Goal: Register for event/course

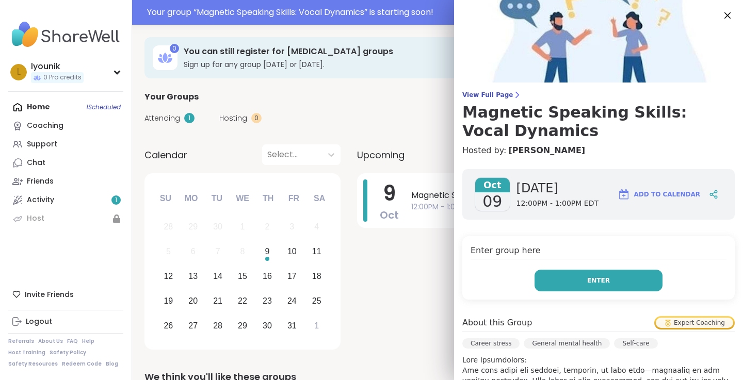
click at [571, 282] on button "Enter" at bounding box center [598, 281] width 128 height 22
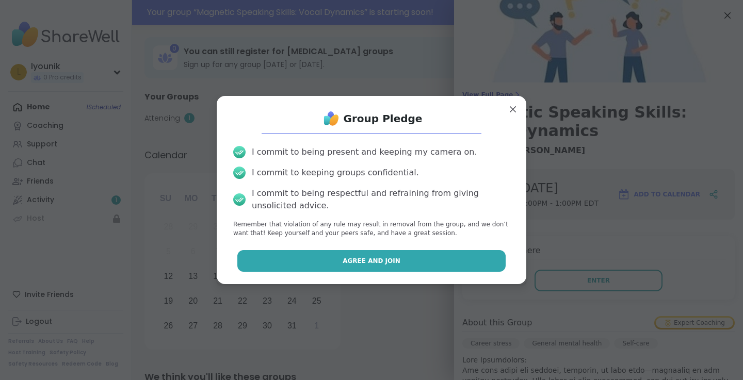
click at [401, 262] on button "Agree and Join" at bounding box center [371, 261] width 269 height 22
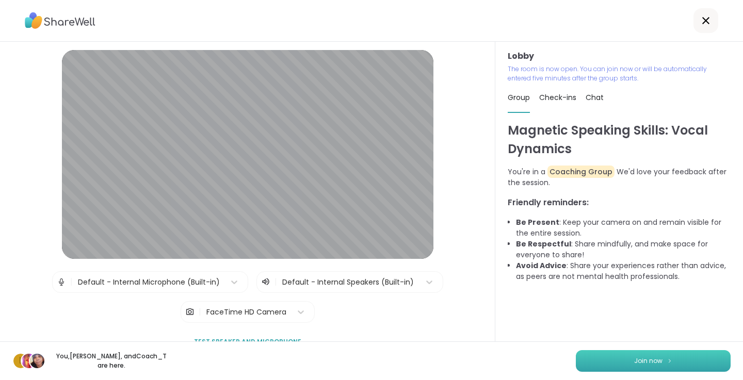
click at [645, 362] on span "Join now" at bounding box center [648, 360] width 28 height 9
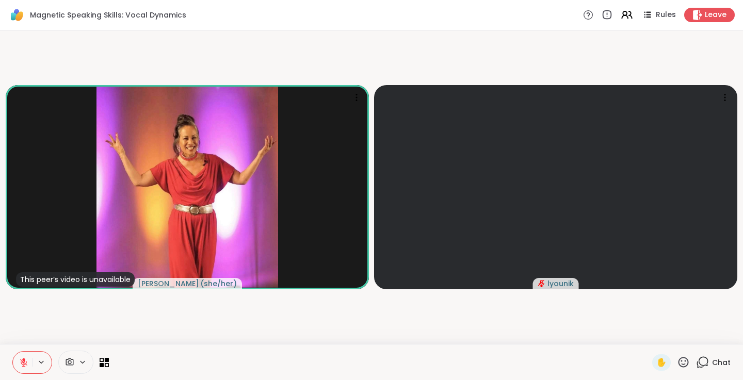
click at [23, 361] on icon at bounding box center [23, 362] width 9 height 9
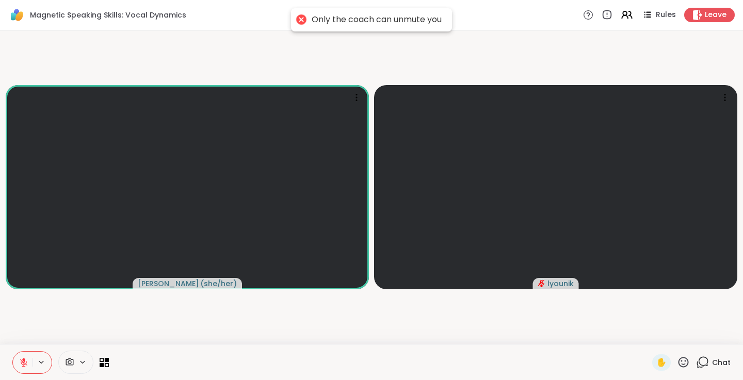
click at [27, 360] on icon at bounding box center [23, 362] width 9 height 9
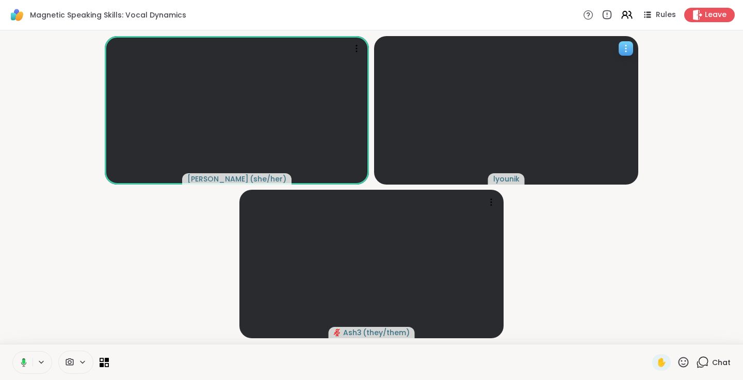
click at [625, 48] on icon at bounding box center [625, 48] width 1 height 1
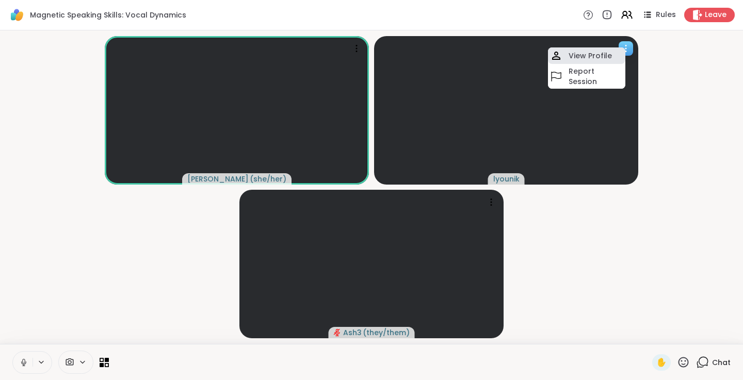
click at [608, 56] on h4 "View Profile" at bounding box center [590, 56] width 43 height 10
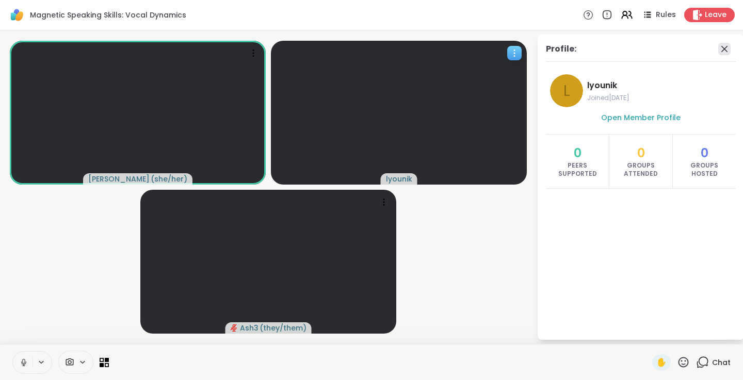
click at [723, 48] on icon at bounding box center [724, 49] width 12 height 12
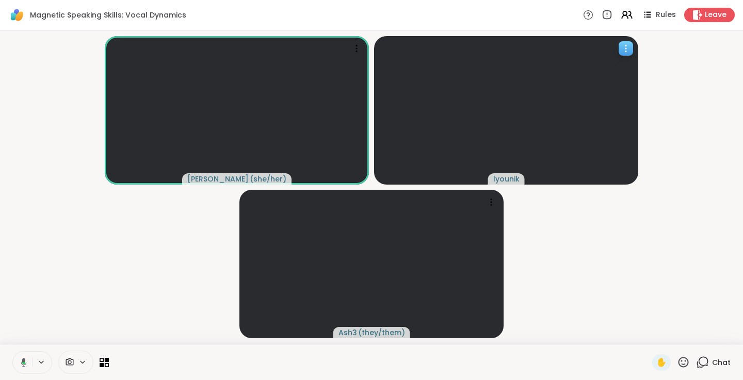
click at [624, 47] on icon at bounding box center [626, 48] width 10 height 10
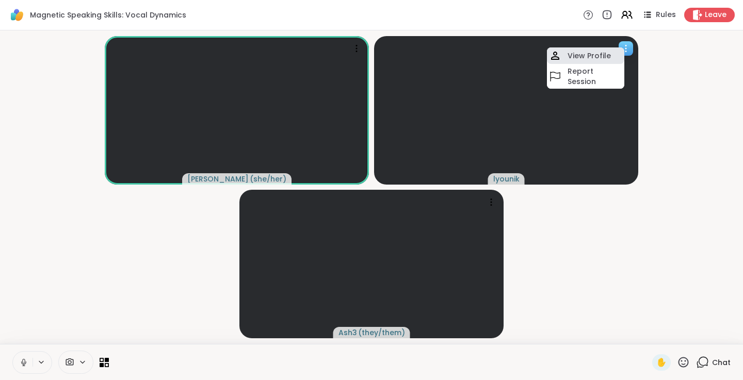
click at [590, 54] on h4 "View Profile" at bounding box center [588, 56] width 43 height 10
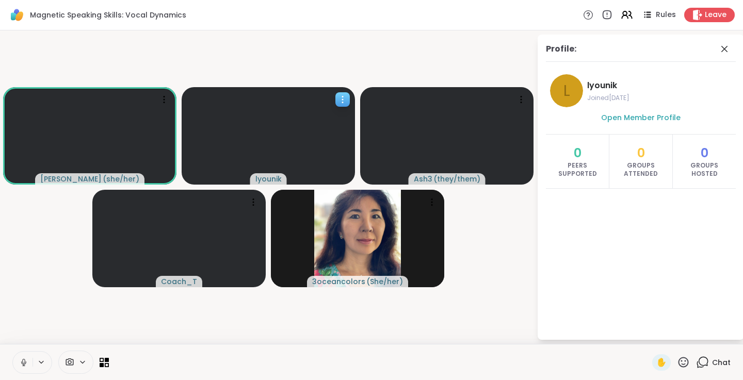
click at [339, 100] on icon at bounding box center [342, 99] width 10 height 10
click at [380, 52] on video-player-container "[PERSON_NAME] ( she/her ) lyounik Ash3 ( they/them ) Coach_T 3oceancolors ( She…" at bounding box center [268, 187] width 524 height 305
click at [619, 119] on span "Open Member Profile" at bounding box center [640, 117] width 79 height 10
click at [82, 364] on icon at bounding box center [82, 362] width 8 height 9
click at [169, 331] on video-player-container "[PERSON_NAME] ( she/her ) lyounik Ash3 ( they/them ) Coach_T 3oceancolors ( She…" at bounding box center [268, 187] width 524 height 305
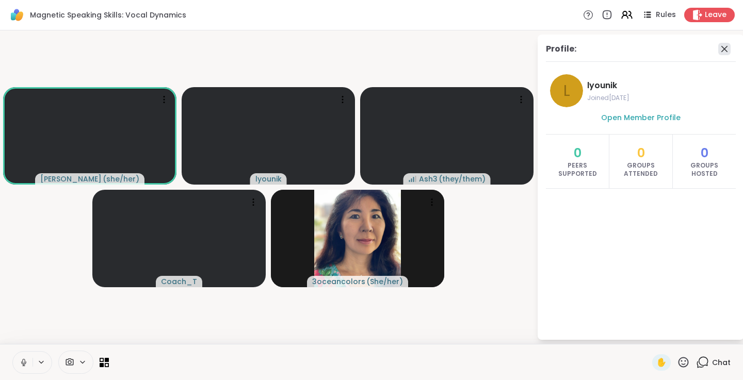
click at [724, 50] on icon at bounding box center [724, 49] width 12 height 12
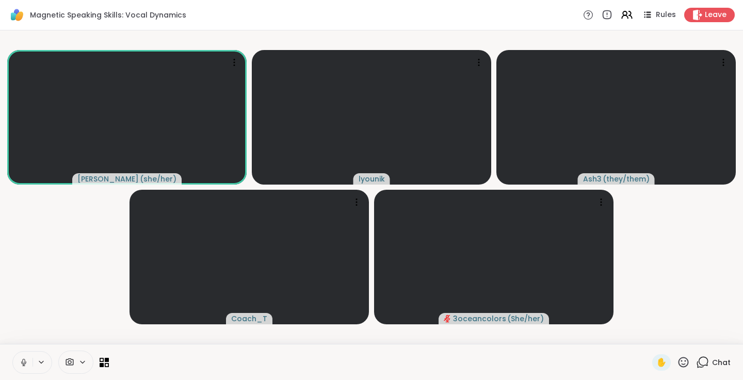
click at [20, 364] on icon at bounding box center [23, 362] width 9 height 9
click at [21, 362] on icon at bounding box center [23, 362] width 7 height 7
click at [25, 364] on icon at bounding box center [23, 362] width 7 height 7
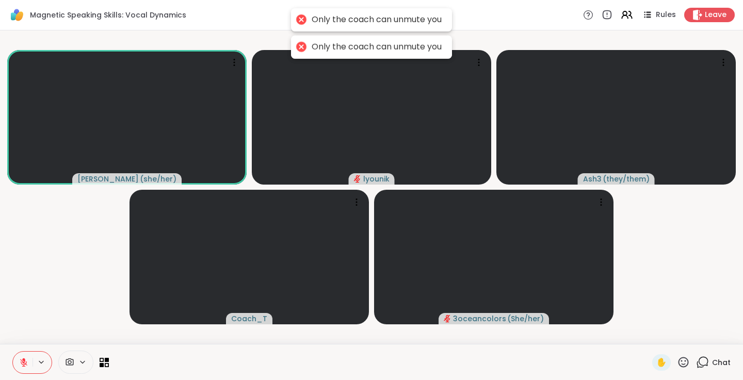
click at [46, 364] on button at bounding box center [42, 362] width 19 height 9
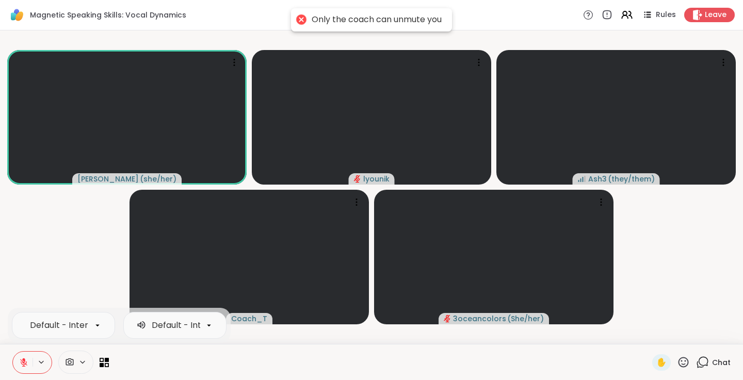
click at [89, 256] on video-player-container "[PERSON_NAME] ( she/her ) lyounik Ash3 ( they/them ) Coach_T 3oceancolors ( She…" at bounding box center [371, 187] width 730 height 305
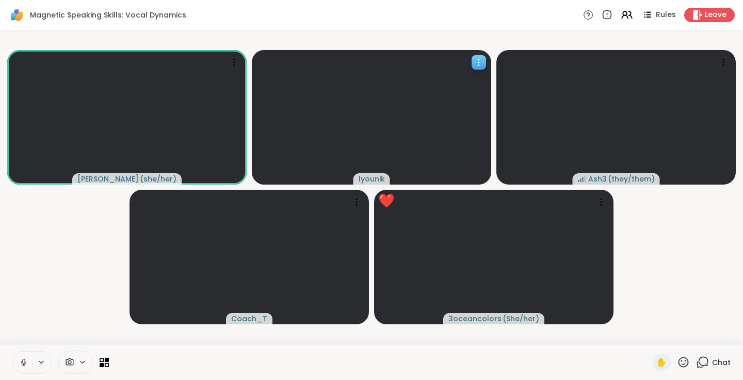
click at [477, 60] on icon at bounding box center [479, 62] width 10 height 10
click at [461, 31] on div "[PERSON_NAME] ( she/her ) lyounik Ash3 ( they/them ) Coach_T 3oceancolors ( She…" at bounding box center [371, 187] width 743 height 314
click at [681, 363] on icon at bounding box center [683, 362] width 13 height 13
click at [709, 218] on video-player-container "[PERSON_NAME] ( she/her ) lyounik Ash3 ( they/them ) Coach_T 3oceancolors ( She…" at bounding box center [371, 187] width 730 height 305
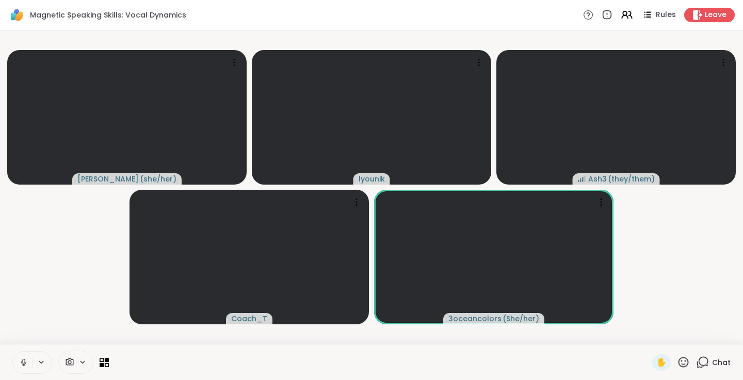
click at [681, 362] on icon at bounding box center [683, 362] width 13 height 13
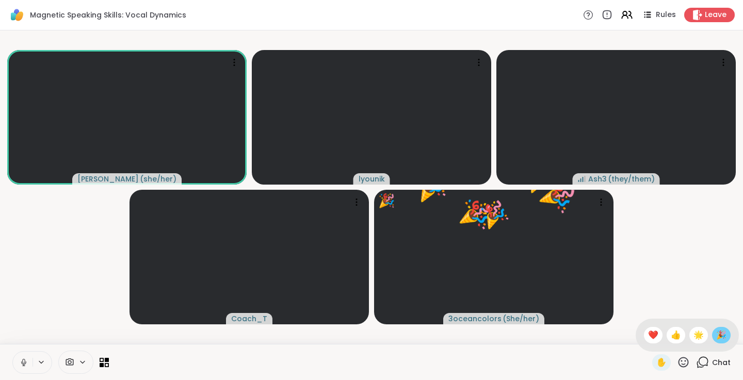
click at [717, 338] on div "🎉" at bounding box center [721, 335] width 19 height 17
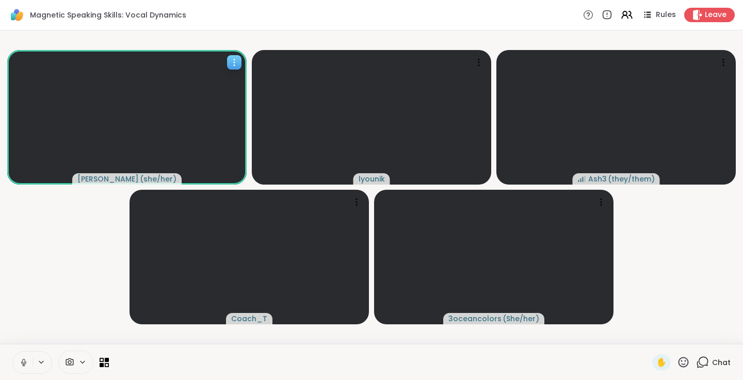
click at [233, 63] on icon at bounding box center [234, 62] width 10 height 10
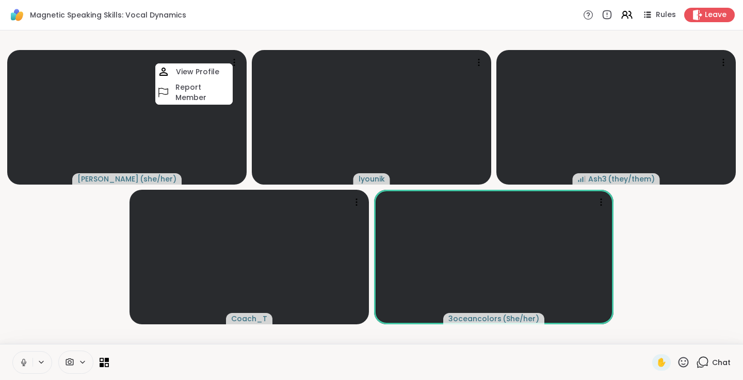
click at [291, 30] on div "[PERSON_NAME] ( she/her ) View Profile Report Member lyounik Ash3 ( they/them )…" at bounding box center [371, 187] width 743 height 314
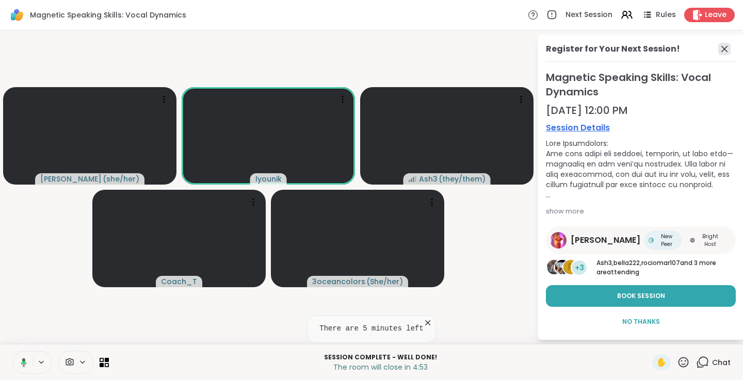
click at [727, 50] on icon at bounding box center [724, 49] width 12 height 12
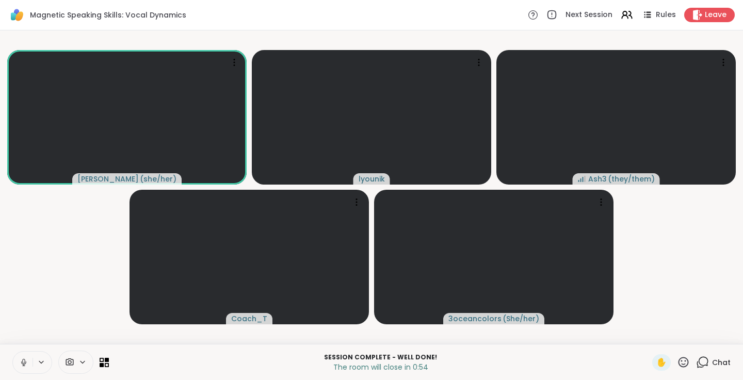
click at [706, 363] on icon at bounding box center [702, 362] width 13 height 13
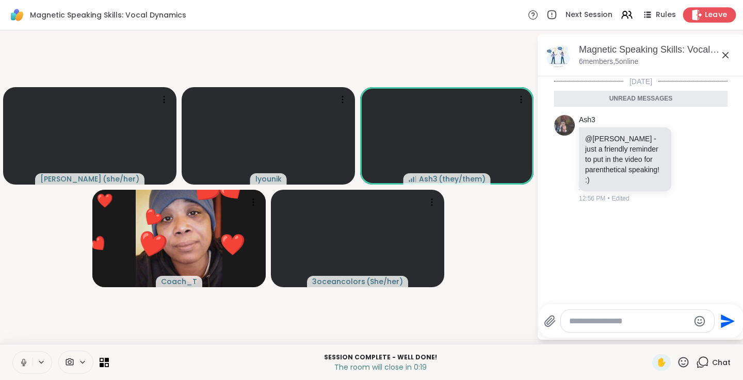
click at [710, 19] on span "Leave" at bounding box center [716, 15] width 23 height 11
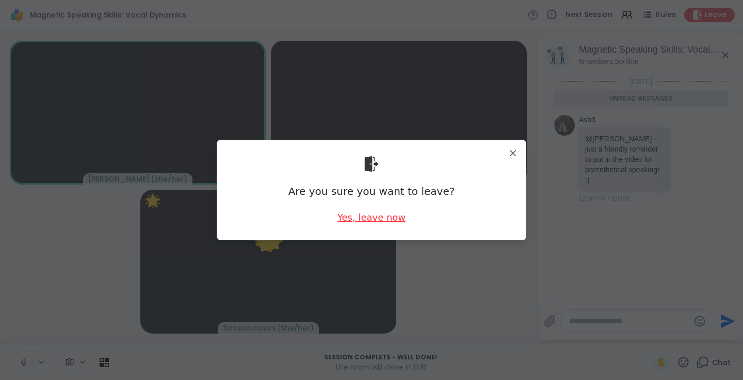
click at [354, 220] on div "Yes, leave now" at bounding box center [371, 217] width 68 height 13
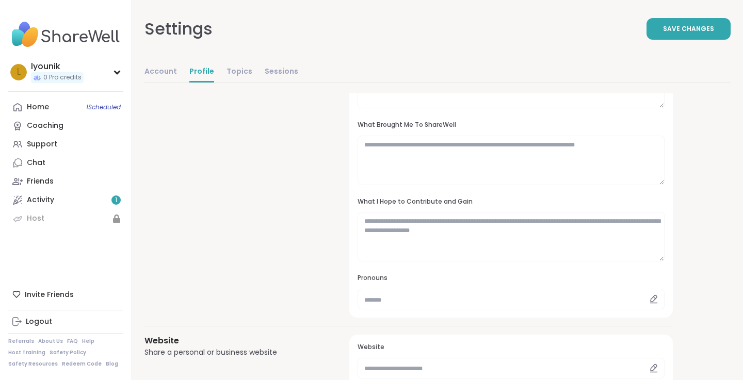
scroll to position [152, 0]
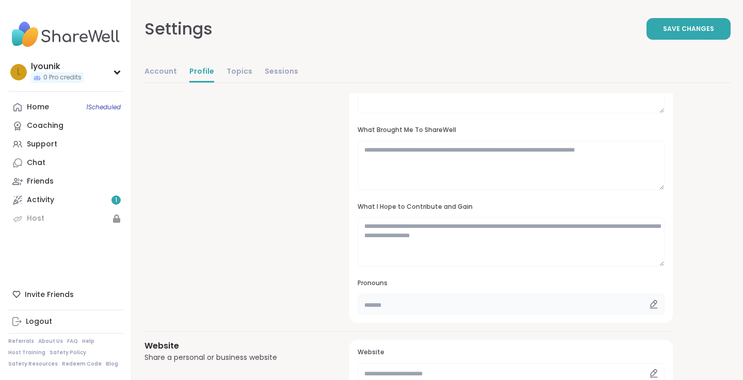
click at [412, 305] on input "text" at bounding box center [511, 304] width 307 height 21
type input "*******"
click at [384, 250] on textarea at bounding box center [511, 242] width 307 height 50
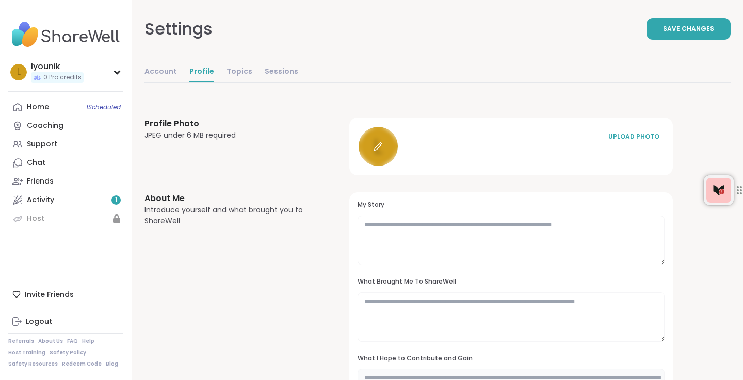
scroll to position [0, 0]
click at [171, 71] on link "Account" at bounding box center [160, 72] width 33 height 21
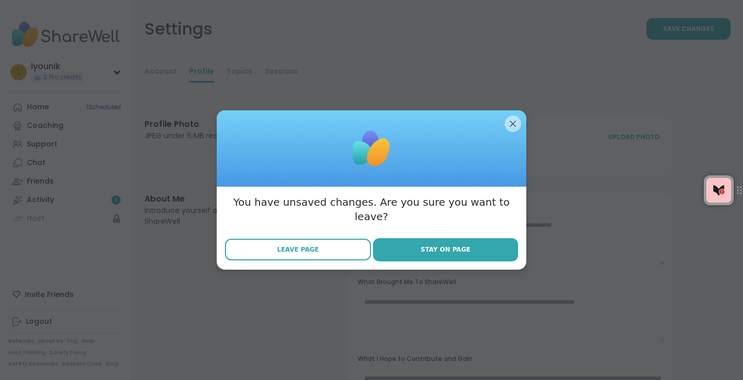
click at [319, 246] on button "Leave Page" at bounding box center [298, 250] width 146 height 22
select select "**"
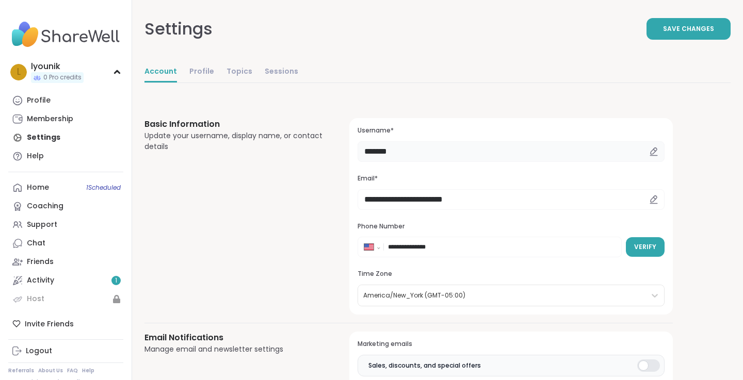
click at [443, 149] on input "*******" at bounding box center [511, 151] width 307 height 21
click at [401, 154] on input "*******" at bounding box center [511, 151] width 307 height 21
type input "**********"
click at [673, 30] on span "Save Changes" at bounding box center [688, 28] width 51 height 9
select select "**"
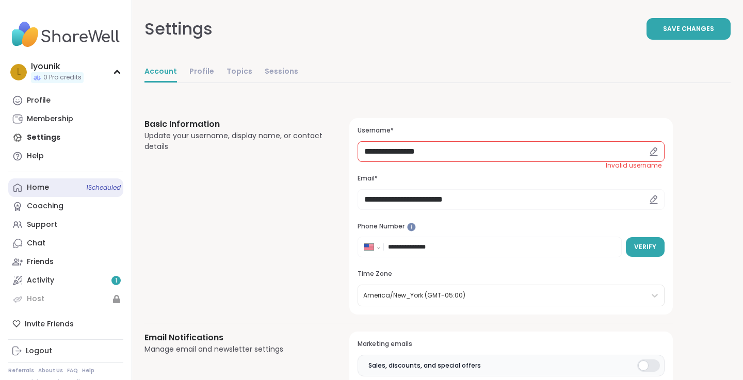
click at [47, 185] on div "Home 1 Scheduled" at bounding box center [38, 188] width 22 height 10
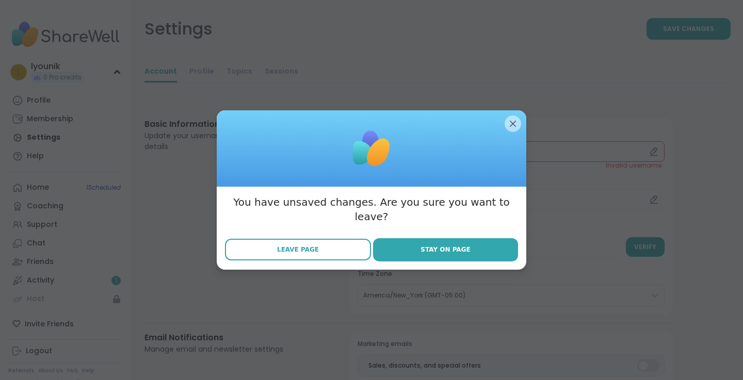
click at [312, 245] on span "Leave Page" at bounding box center [298, 249] width 42 height 9
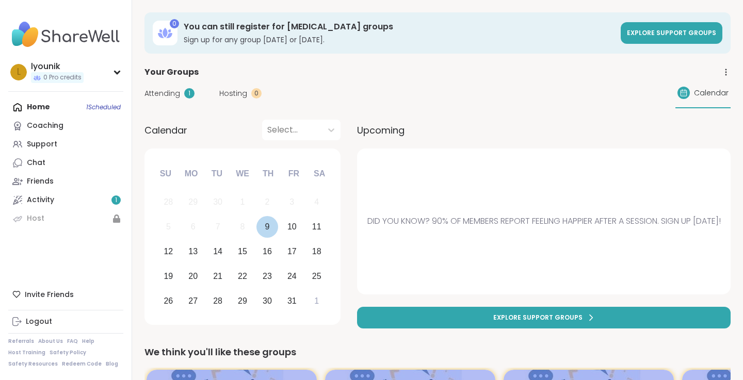
click at [268, 226] on div "9" at bounding box center [267, 227] width 5 height 14
click at [34, 109] on div "Home 1 Scheduled Coaching Support Chat Friends Activity 1 Host" at bounding box center [65, 163] width 115 height 130
click at [40, 127] on div "Coaching" at bounding box center [45, 126] width 37 height 10
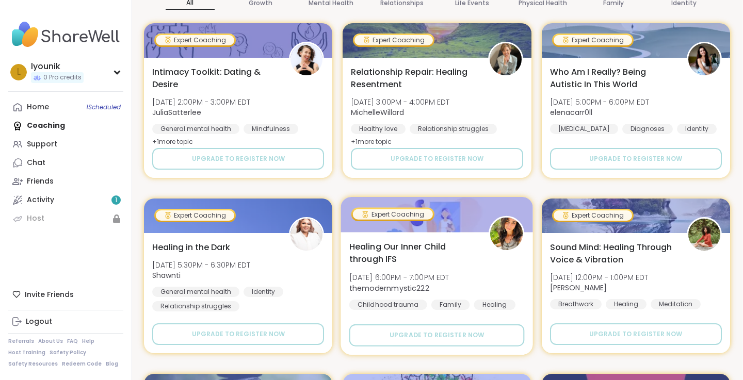
scroll to position [214, 0]
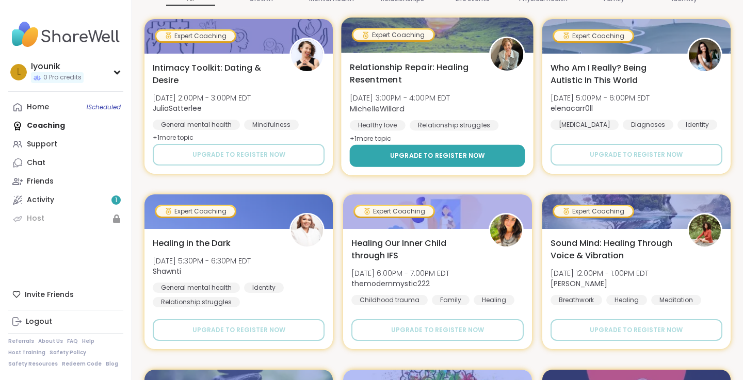
click at [453, 158] on span "Upgrade to register now" at bounding box center [437, 155] width 95 height 9
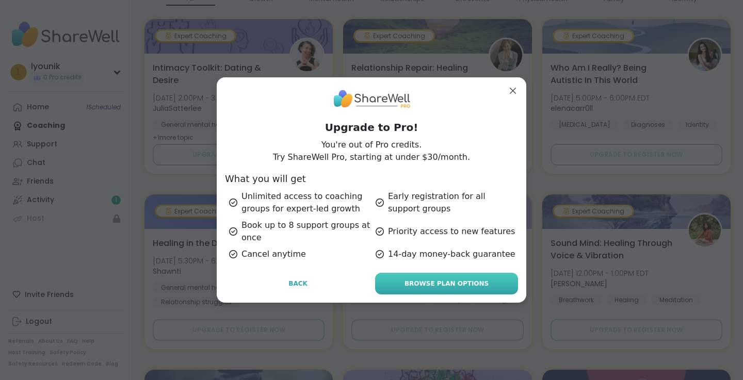
click at [412, 287] on span "Browse Plan Options" at bounding box center [446, 283] width 84 height 9
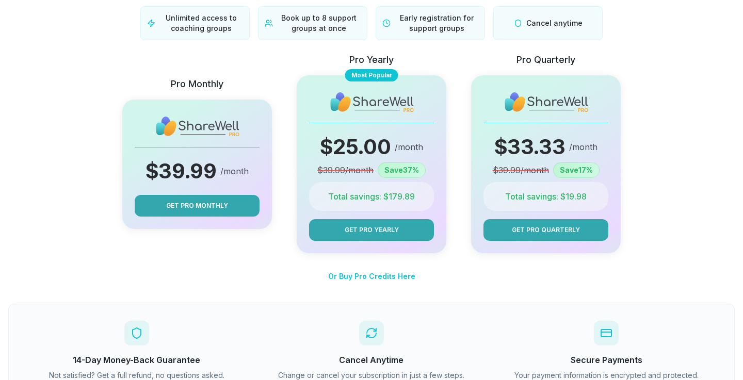
scroll to position [112, 0]
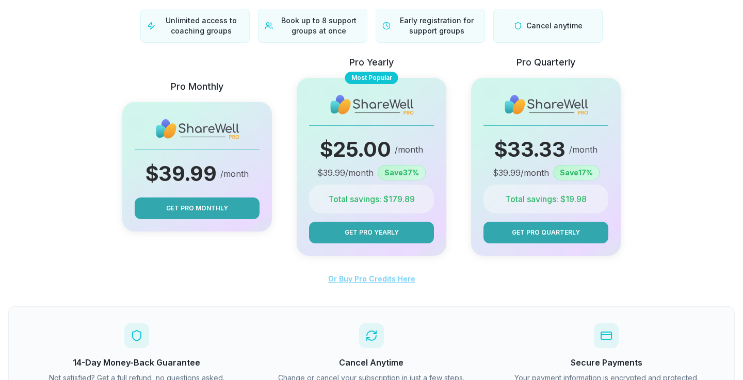
click at [383, 281] on span "Or Buy Pro Credits Here" at bounding box center [371, 278] width 87 height 9
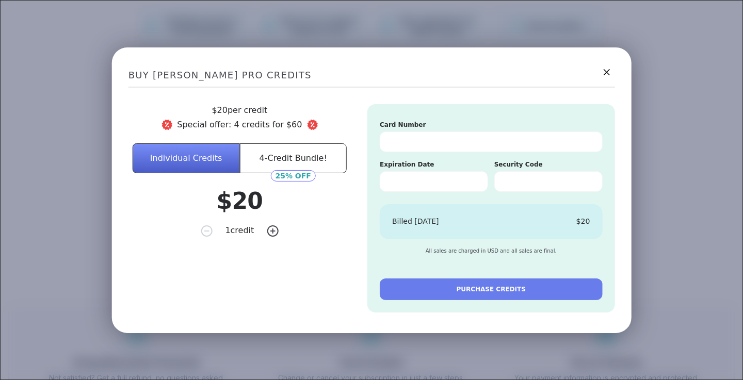
click at [289, 164] on button "4-Credit Bundle!" at bounding box center [292, 158] width 107 height 30
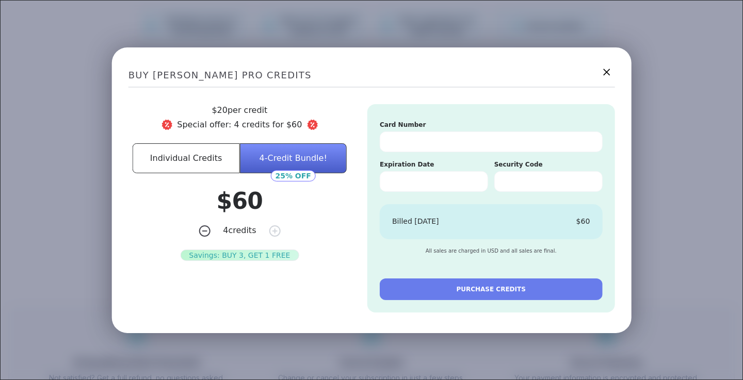
click at [608, 75] on icon at bounding box center [606, 72] width 13 height 13
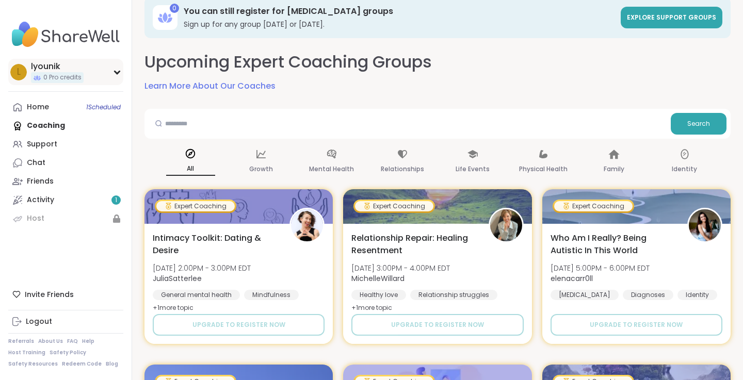
click at [118, 73] on icon at bounding box center [117, 72] width 5 height 3
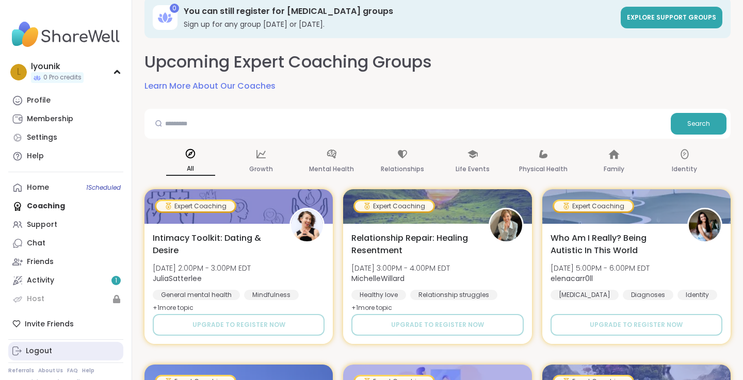
click at [31, 355] on div "Logout" at bounding box center [39, 351] width 26 height 10
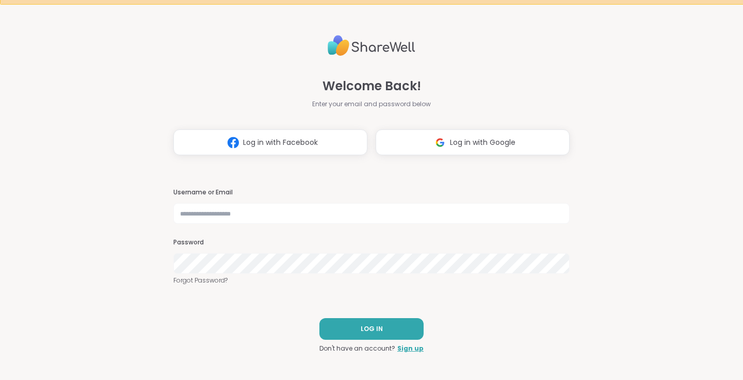
scroll to position [28, 0]
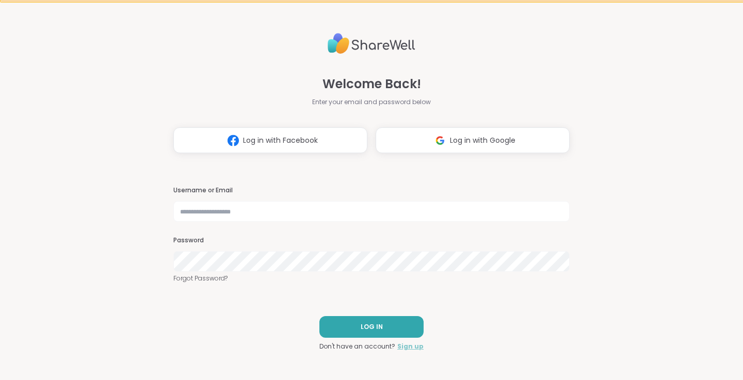
click at [409, 346] on link "Sign up" at bounding box center [410, 346] width 26 height 9
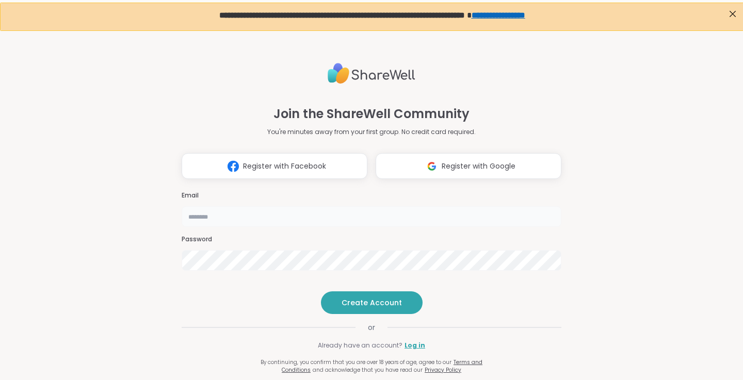
click at [217, 206] on input "email" at bounding box center [372, 216] width 380 height 21
type input "**********"
click at [364, 308] on span "Create Account" at bounding box center [372, 303] width 60 height 10
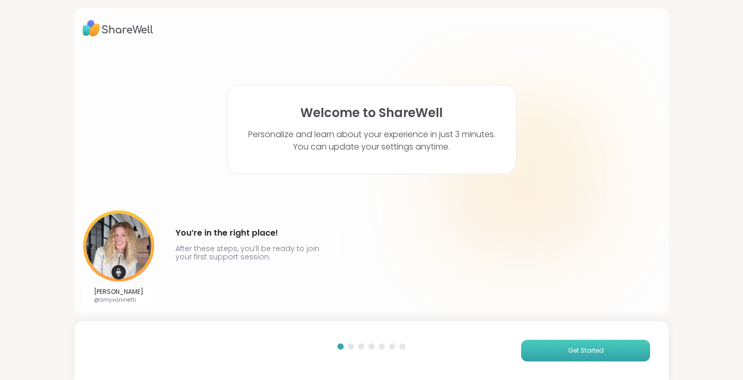
click at [538, 348] on button "Get Started" at bounding box center [585, 351] width 129 height 22
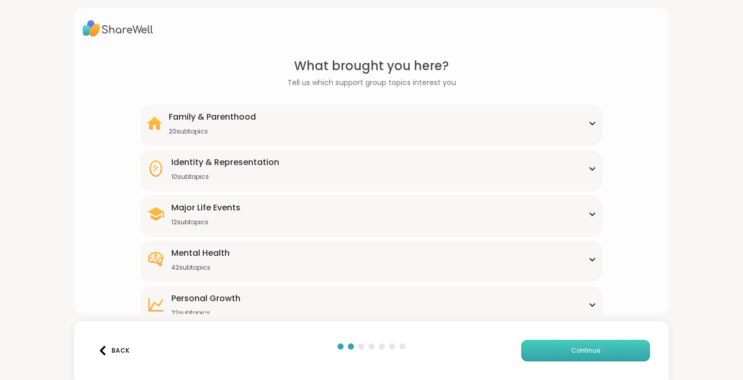
click at [543, 350] on button "Continue" at bounding box center [585, 351] width 129 height 22
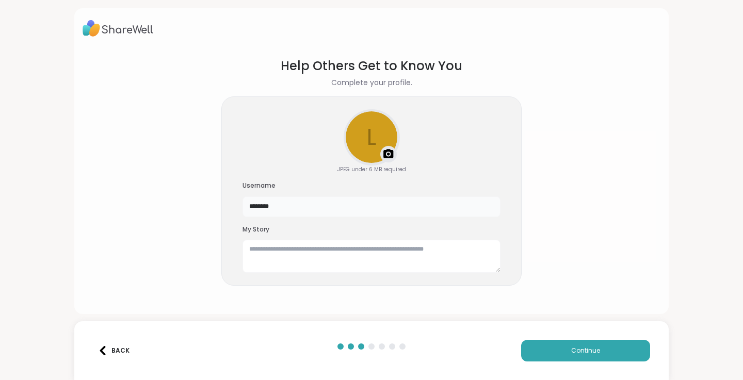
click at [297, 210] on input "********" at bounding box center [371, 207] width 258 height 21
type input "******"
click at [561, 349] on button "Continue" at bounding box center [585, 351] width 129 height 22
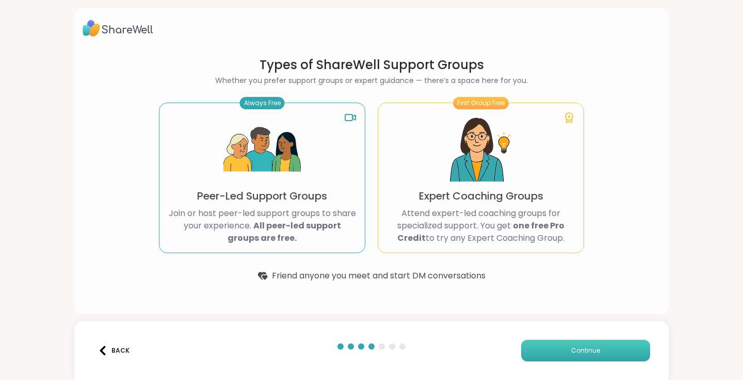
click at [568, 353] on button "Continue" at bounding box center [585, 351] width 129 height 22
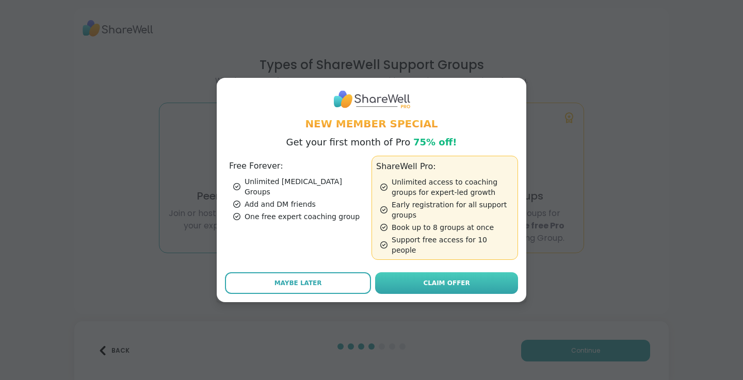
click at [441, 279] on span "Claim Offer" at bounding box center [446, 283] width 46 height 9
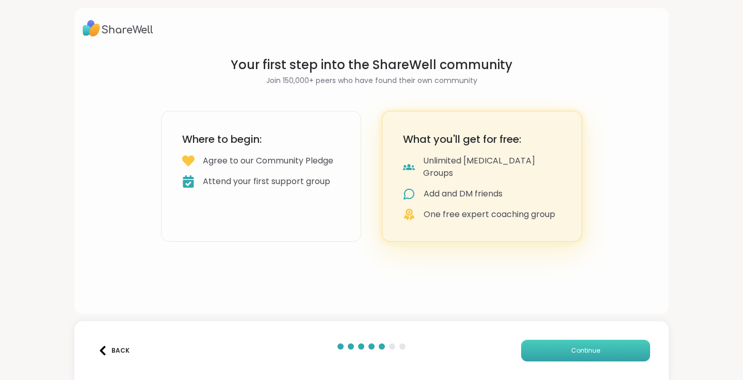
click at [549, 353] on button "Continue" at bounding box center [585, 351] width 129 height 22
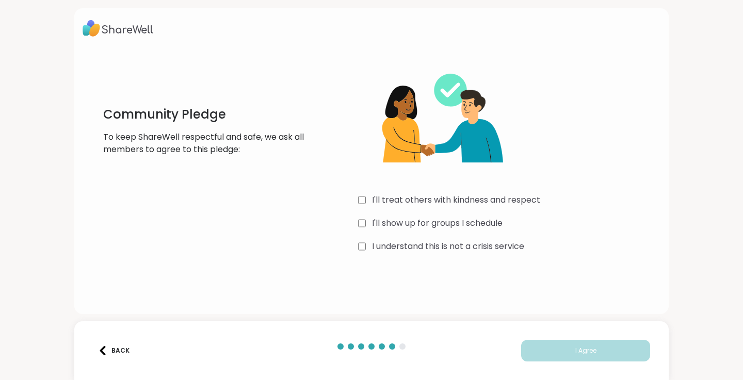
click at [362, 254] on div "I'll treat others with kindness and respect I'll show up for groups I schedule …" at bounding box center [509, 156] width 302 height 199
click at [562, 351] on button "I Agree" at bounding box center [585, 351] width 129 height 22
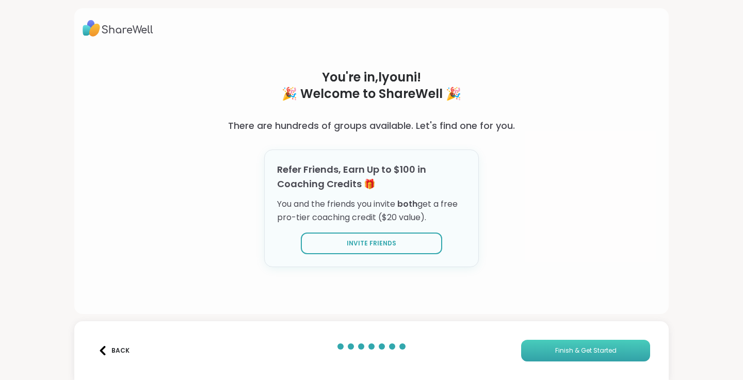
click at [576, 355] on button "Finish & Get Started" at bounding box center [585, 351] width 129 height 22
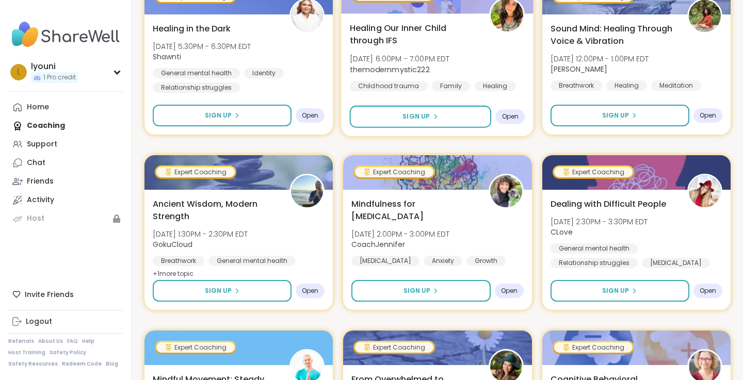
scroll to position [343, 0]
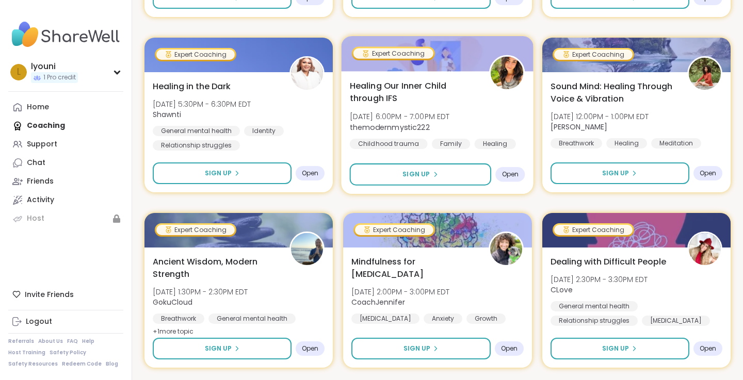
click at [436, 98] on span "Healing Our Inner Child through IFS" at bounding box center [414, 91] width 128 height 25
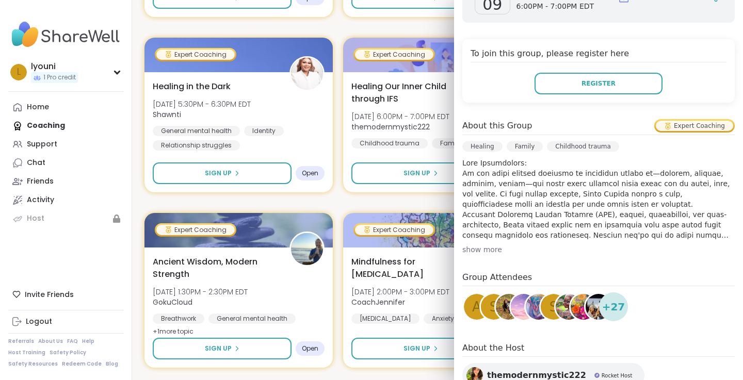
scroll to position [198, 0]
click at [491, 244] on div "show more" at bounding box center [598, 249] width 272 height 10
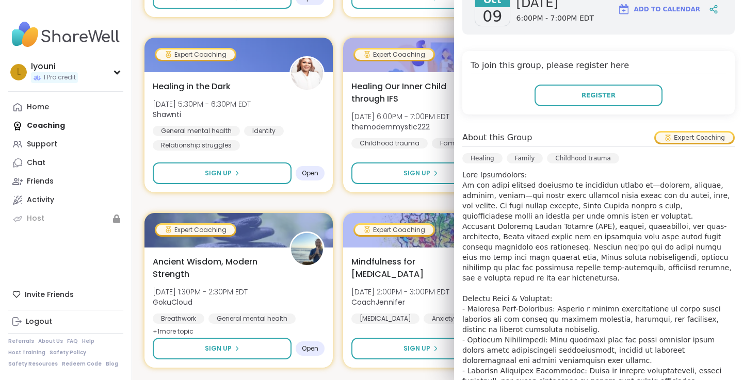
scroll to position [58, 0]
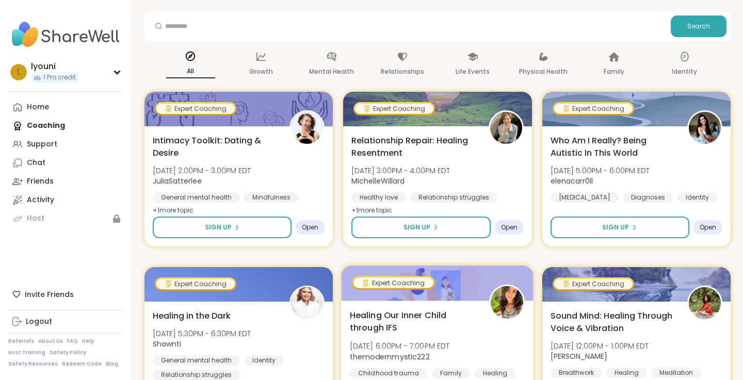
scroll to position [110, 0]
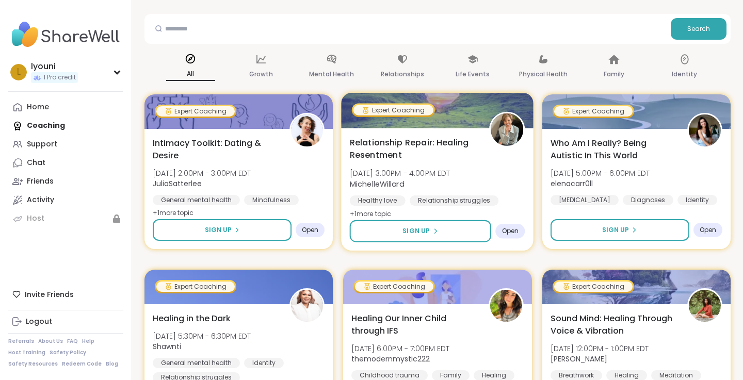
click at [426, 149] on span "Relationship Repair: Healing Resentment" at bounding box center [414, 148] width 128 height 25
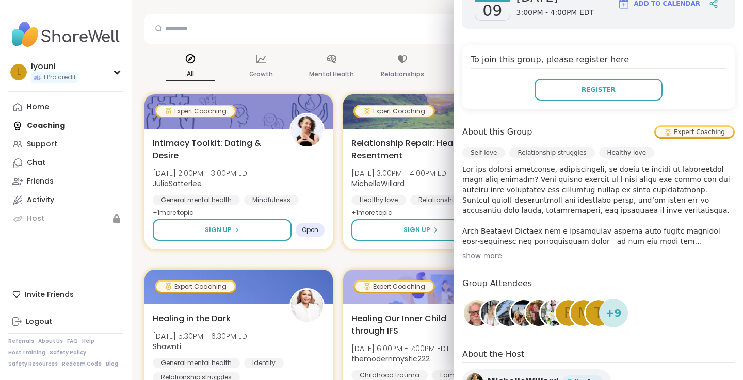
scroll to position [210, 0]
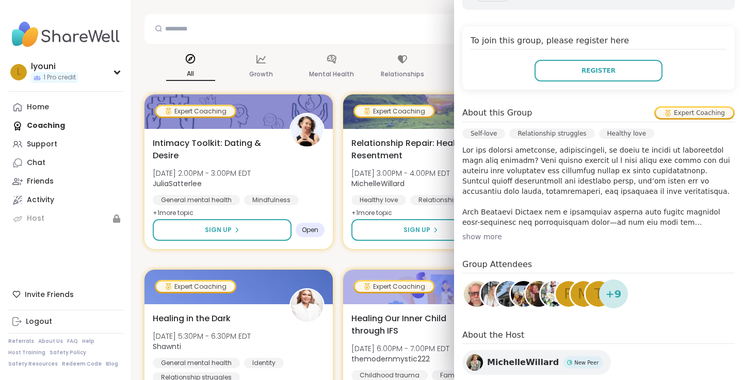
click at [487, 236] on div "show more" at bounding box center [598, 237] width 272 height 10
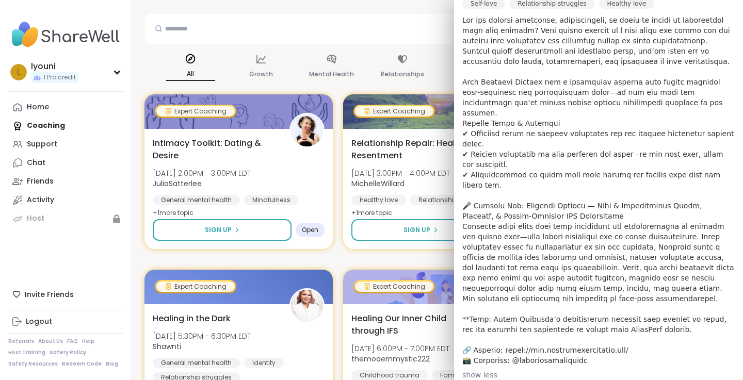
scroll to position [340, 0]
click at [445, 60] on div "All Growth Mental Health Relationships Life Events Physical Health Family Ident…" at bounding box center [437, 67] width 586 height 38
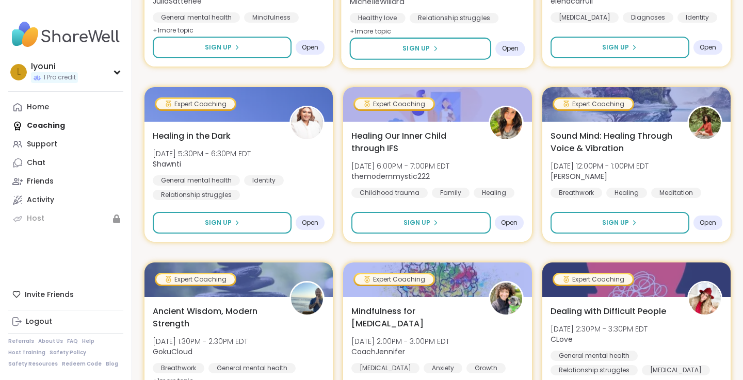
scroll to position [294, 0]
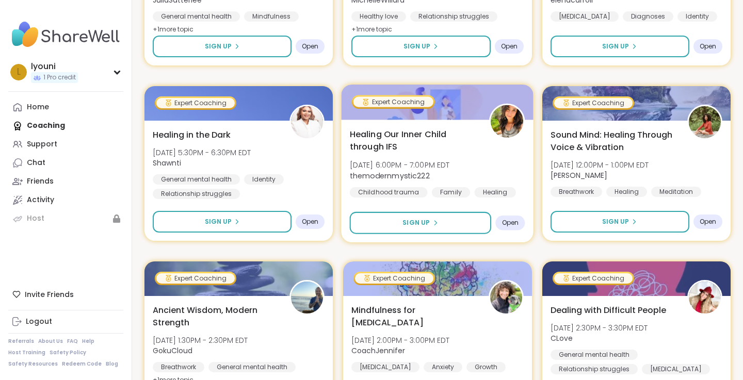
click at [392, 129] on span "Healing Our Inner Child through IFS" at bounding box center [414, 140] width 128 height 25
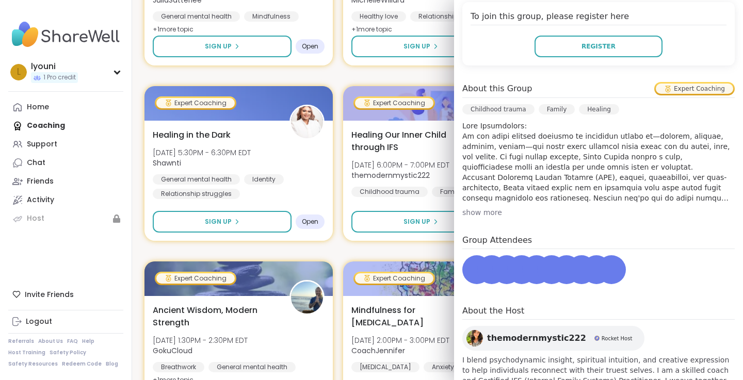
scroll to position [267, 0]
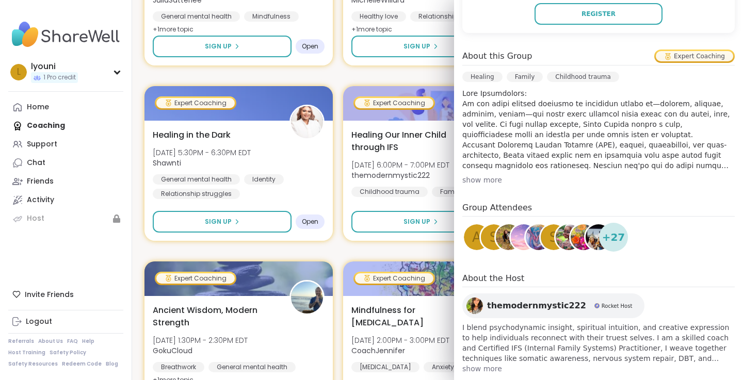
click at [472, 175] on div "show more" at bounding box center [598, 180] width 272 height 10
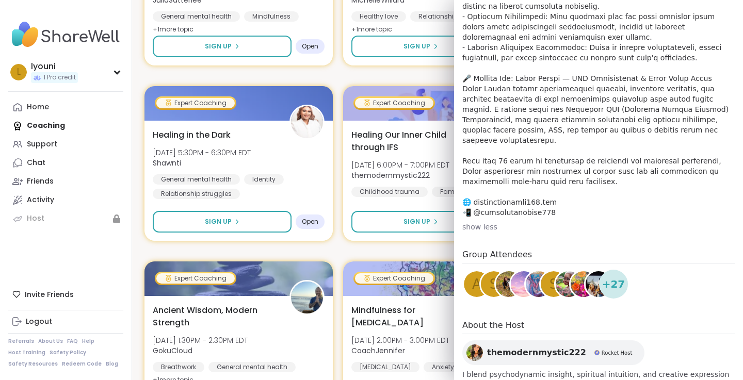
scroll to position [513, 0]
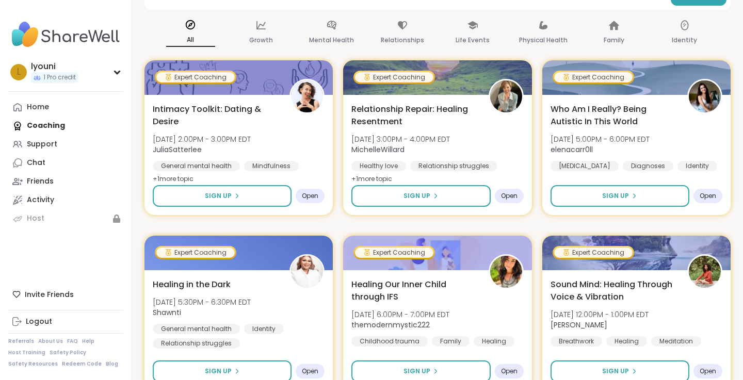
scroll to position [209, 0]
